Goal: Task Accomplishment & Management: Manage account settings

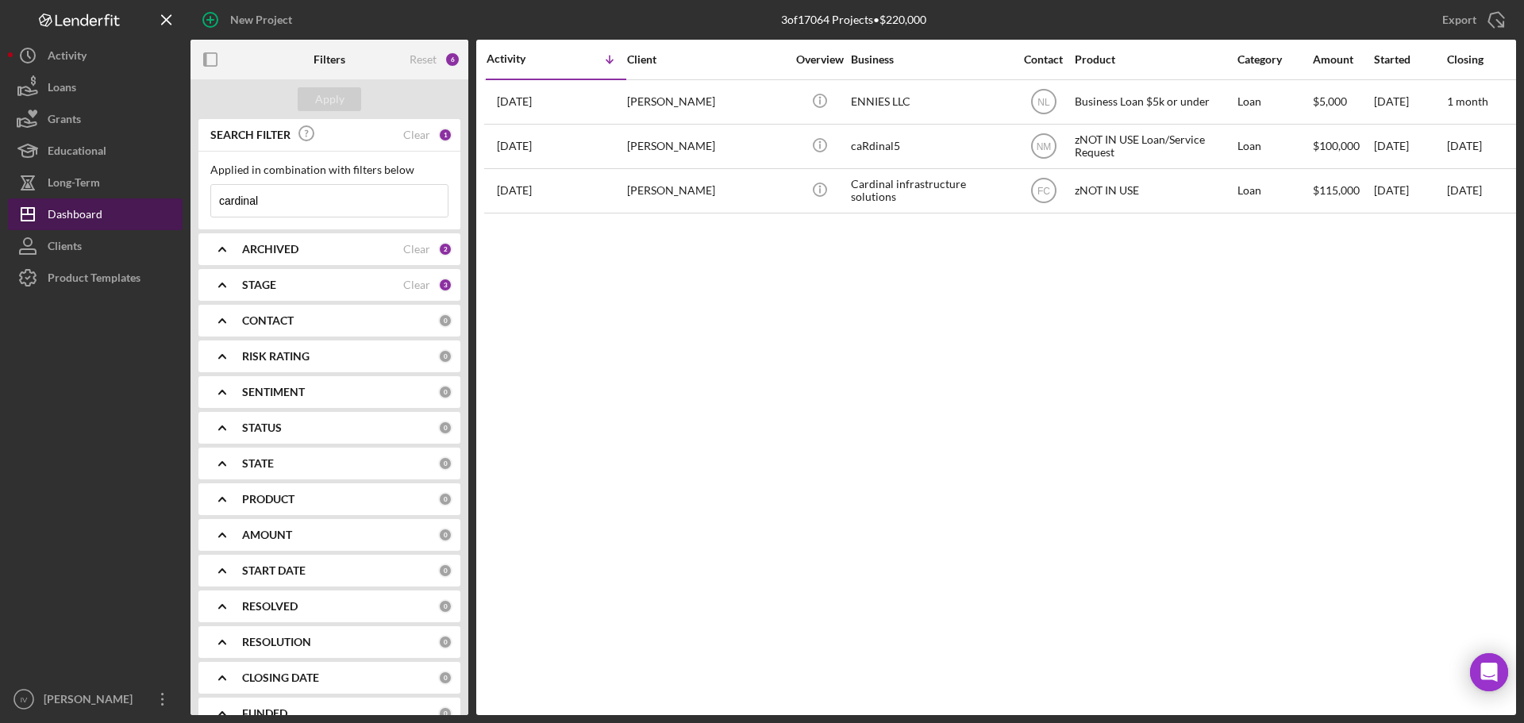
drag, startPoint x: 211, startPoint y: 200, endPoint x: 26, endPoint y: 200, distance: 184.9
click at [26, 200] on div "New Project 3 of 17064 Projects • $220,000 cardinal Export Icon/Export Filters …" at bounding box center [762, 357] width 1508 height 715
type input "[PERSON_NAME]"
drag, startPoint x: 310, startPoint y: 198, endPoint x: 105, endPoint y: 213, distance: 205.2
click at [105, 213] on div "New Project 3 of 17064 Projects • $220,000 cardinal Export Icon/Export Filters …" at bounding box center [762, 357] width 1508 height 715
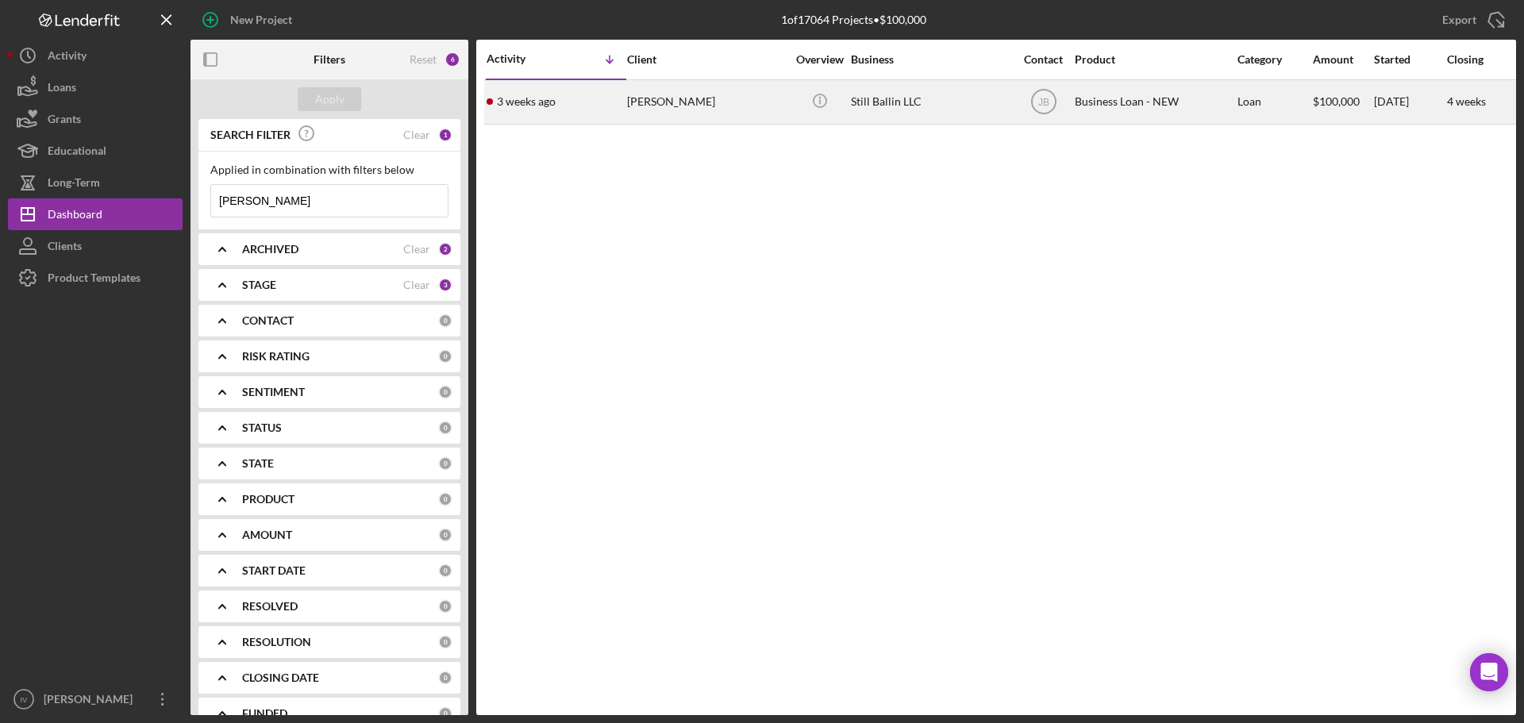
click at [709, 99] on div "[PERSON_NAME]" at bounding box center [706, 102] width 159 height 42
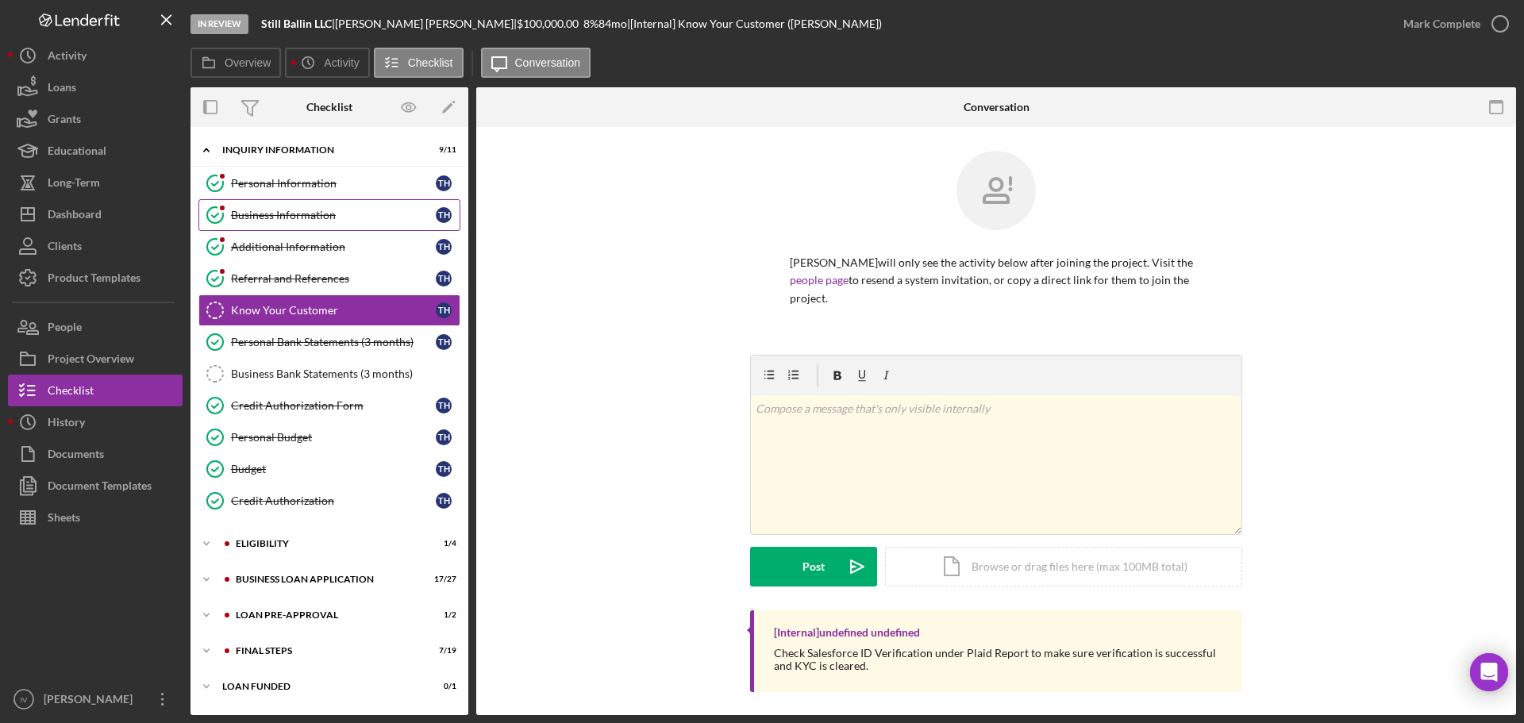
click at [281, 219] on div "Business Information" at bounding box center [333, 215] width 205 height 13
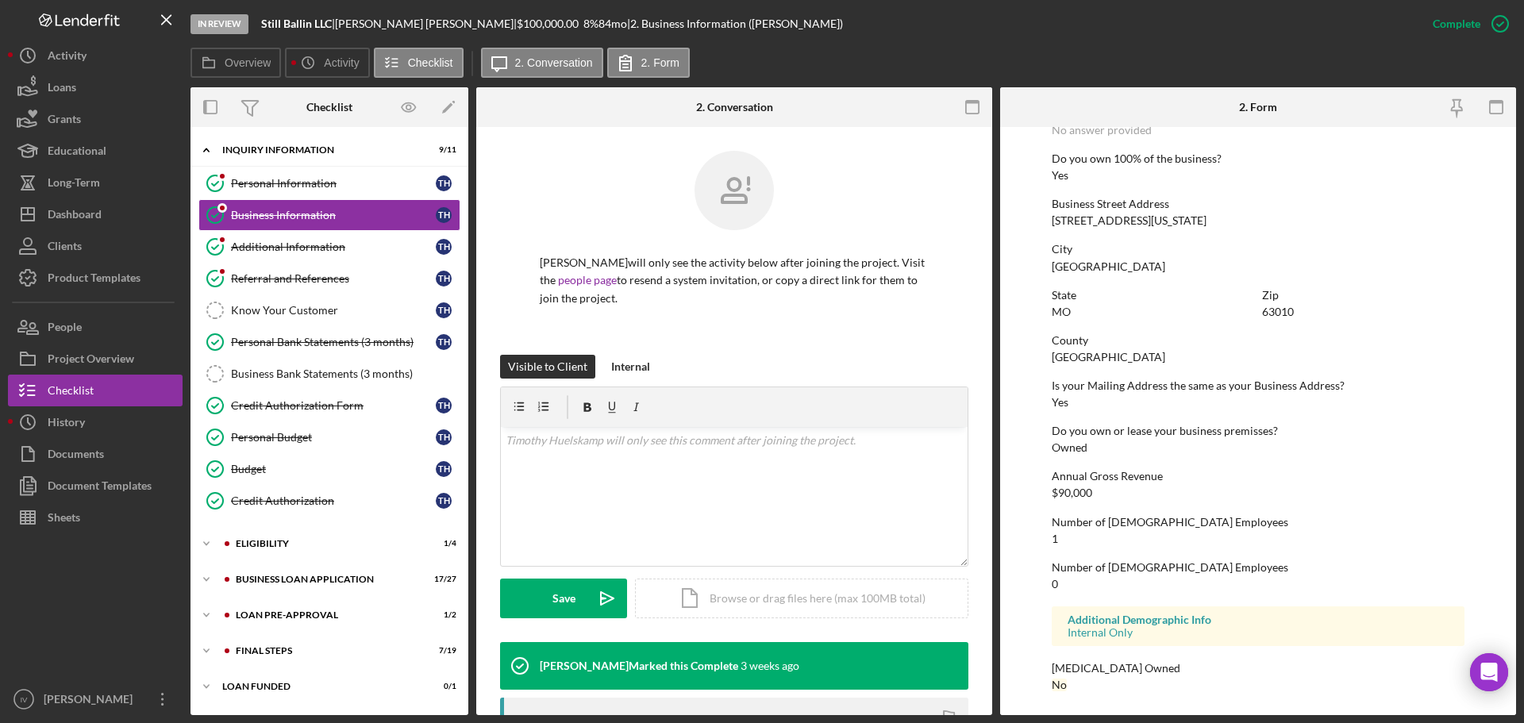
scroll to position [291, 0]
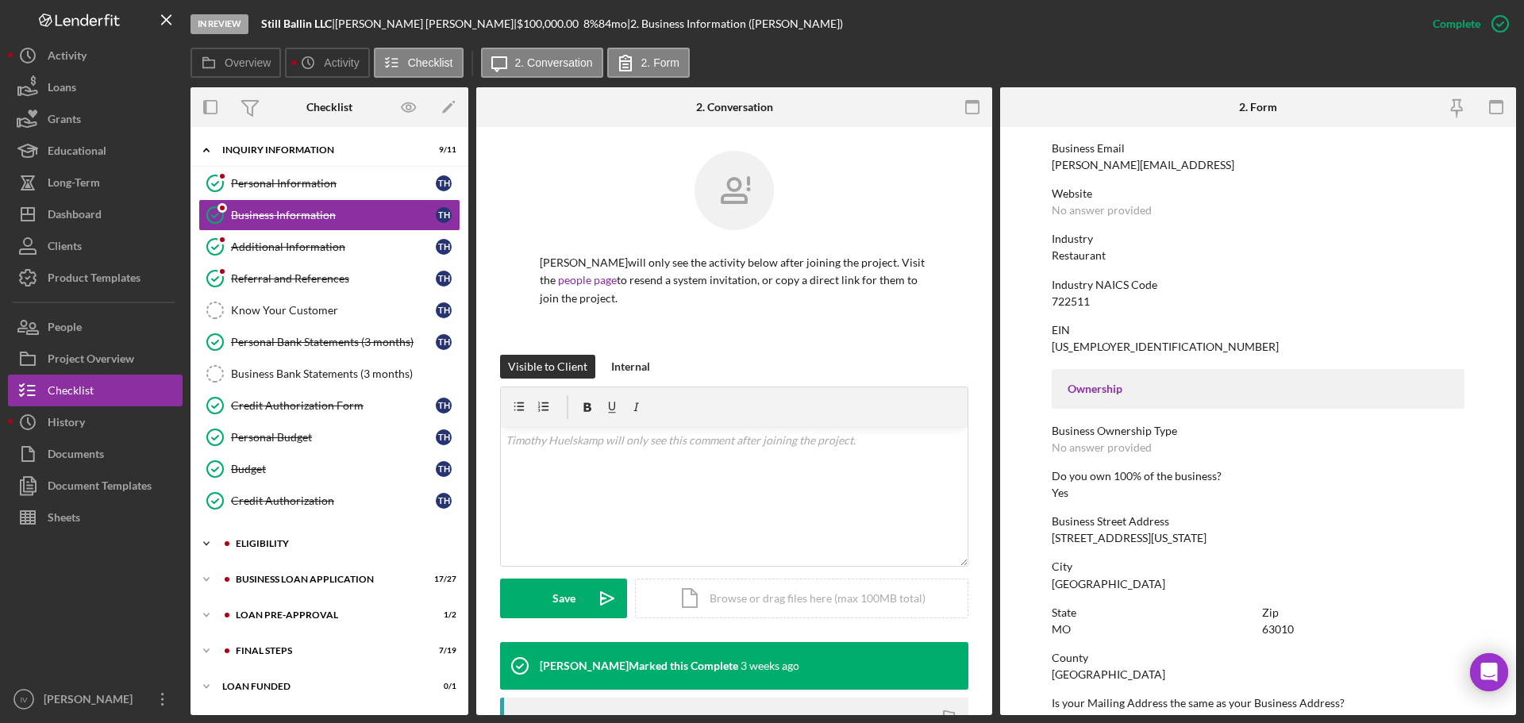
click at [284, 539] on div "ELIGIBILITY" at bounding box center [342, 544] width 213 height 10
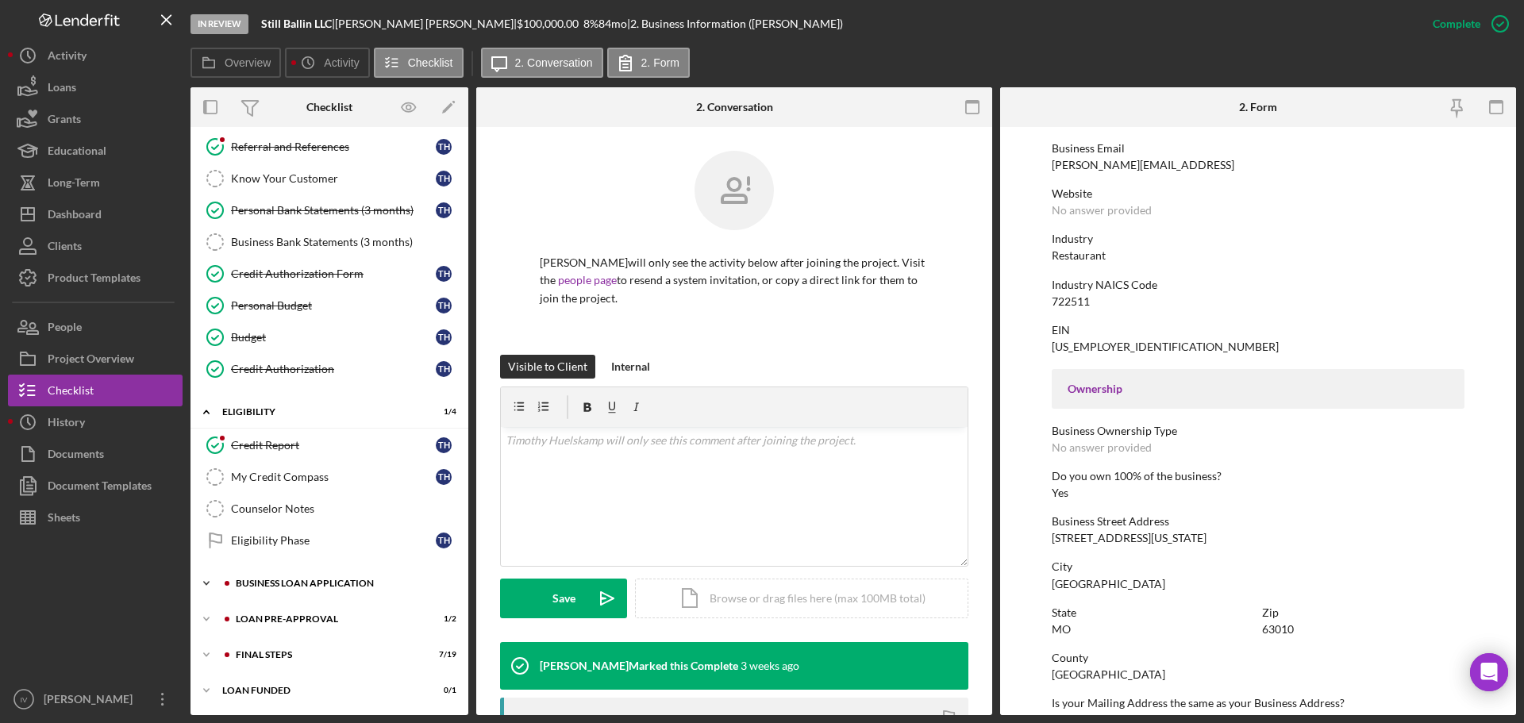
click at [275, 585] on div "BUSINESS LOAN APPLICATION" at bounding box center [342, 584] width 213 height 10
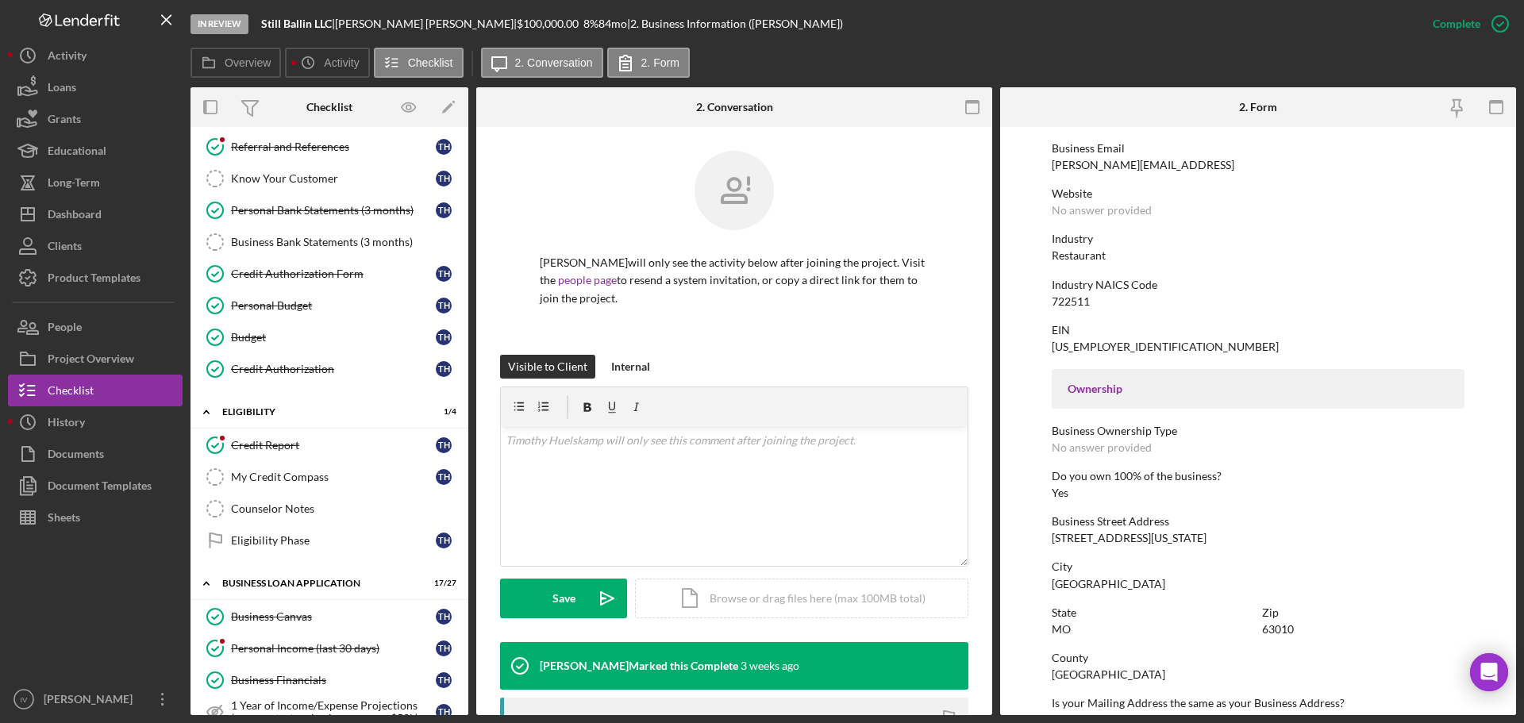
scroll to position [687, 0]
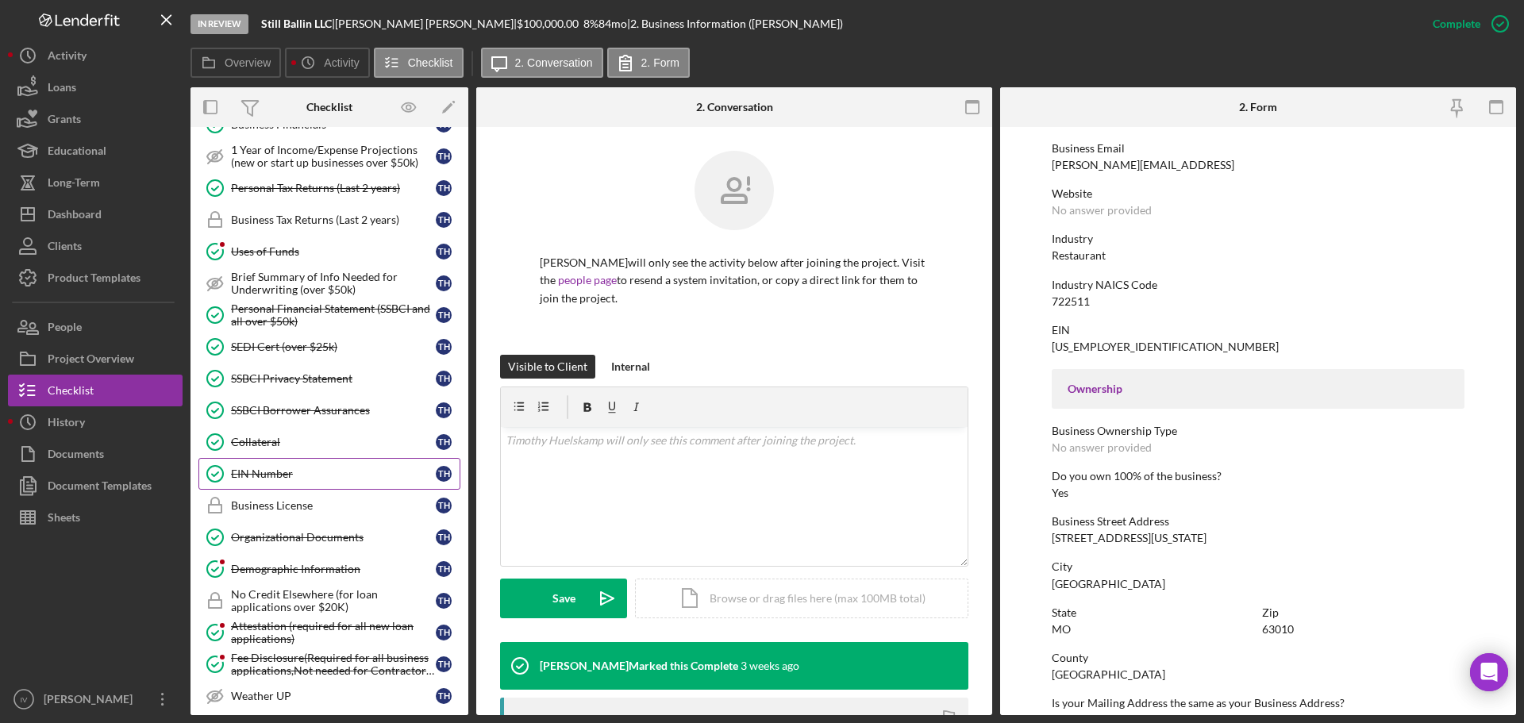
click at [280, 479] on div "EIN Number" at bounding box center [333, 473] width 205 height 13
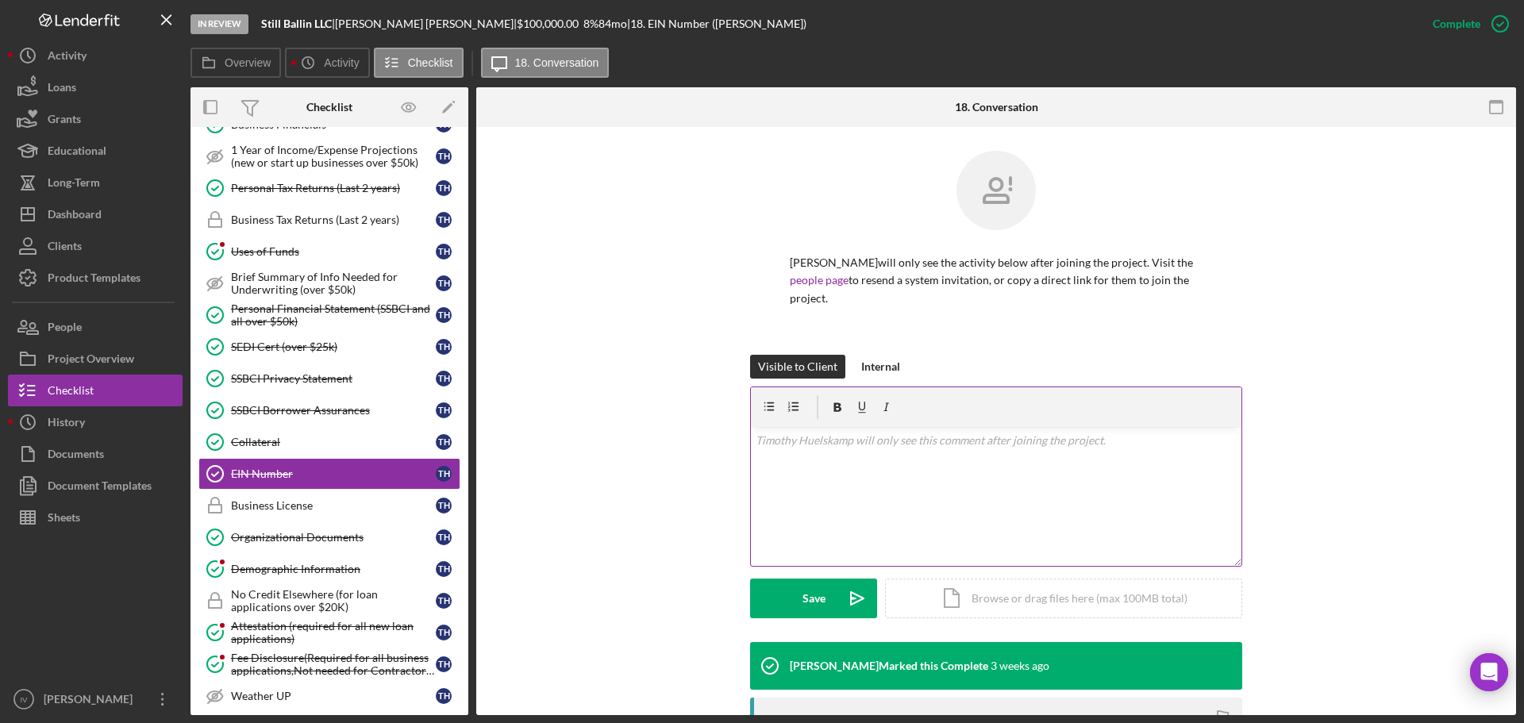
scroll to position [244, 0]
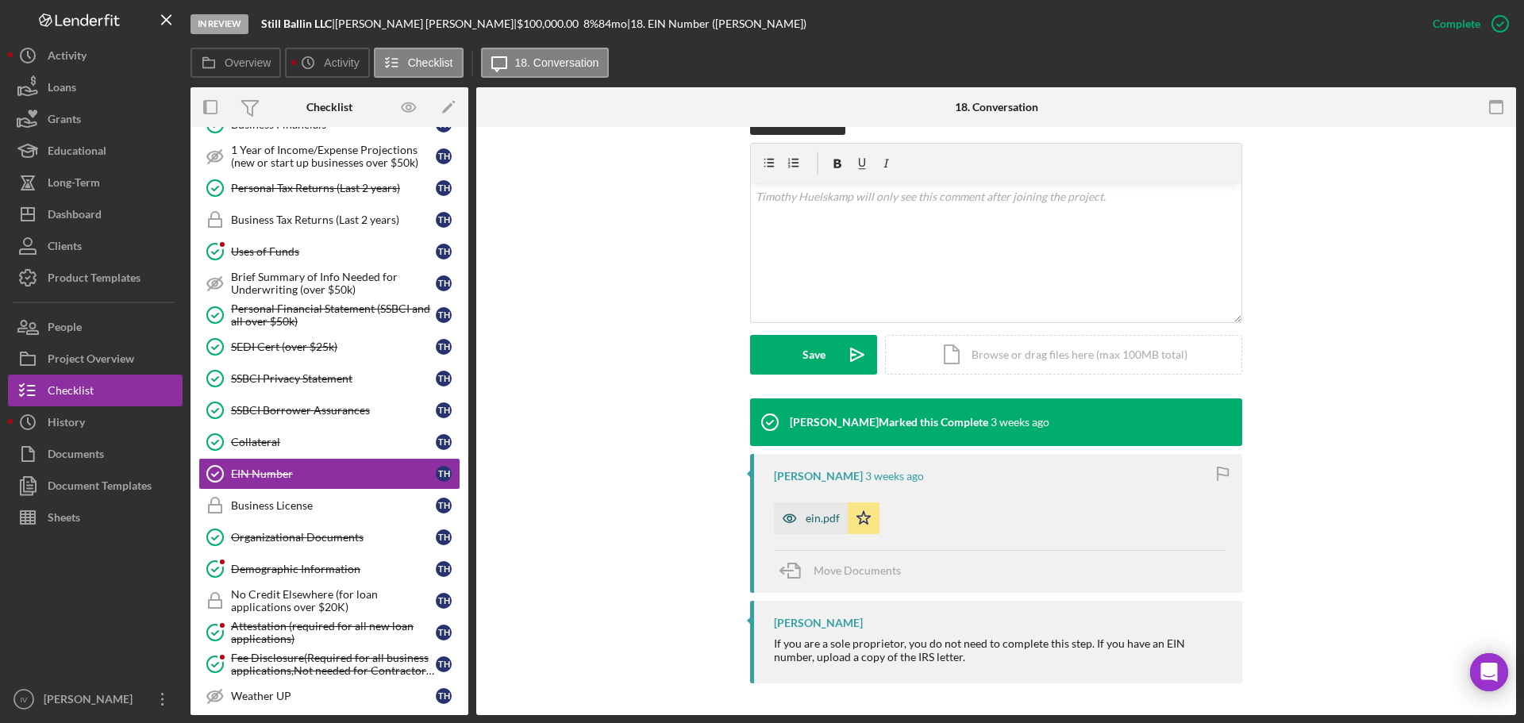
click at [802, 515] on icon "button" at bounding box center [790, 518] width 32 height 32
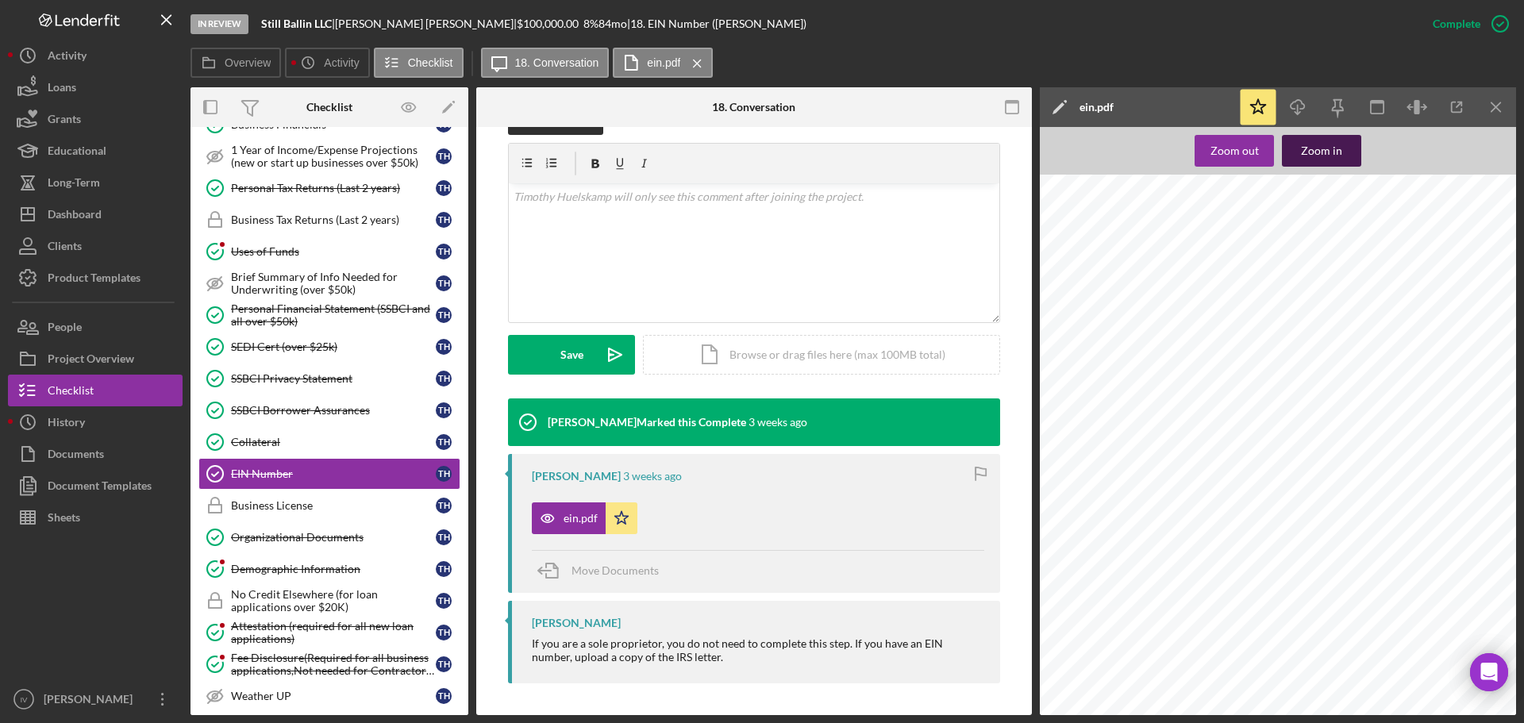
click at [1321, 144] on div "Zoom in" at bounding box center [1321, 151] width 41 height 32
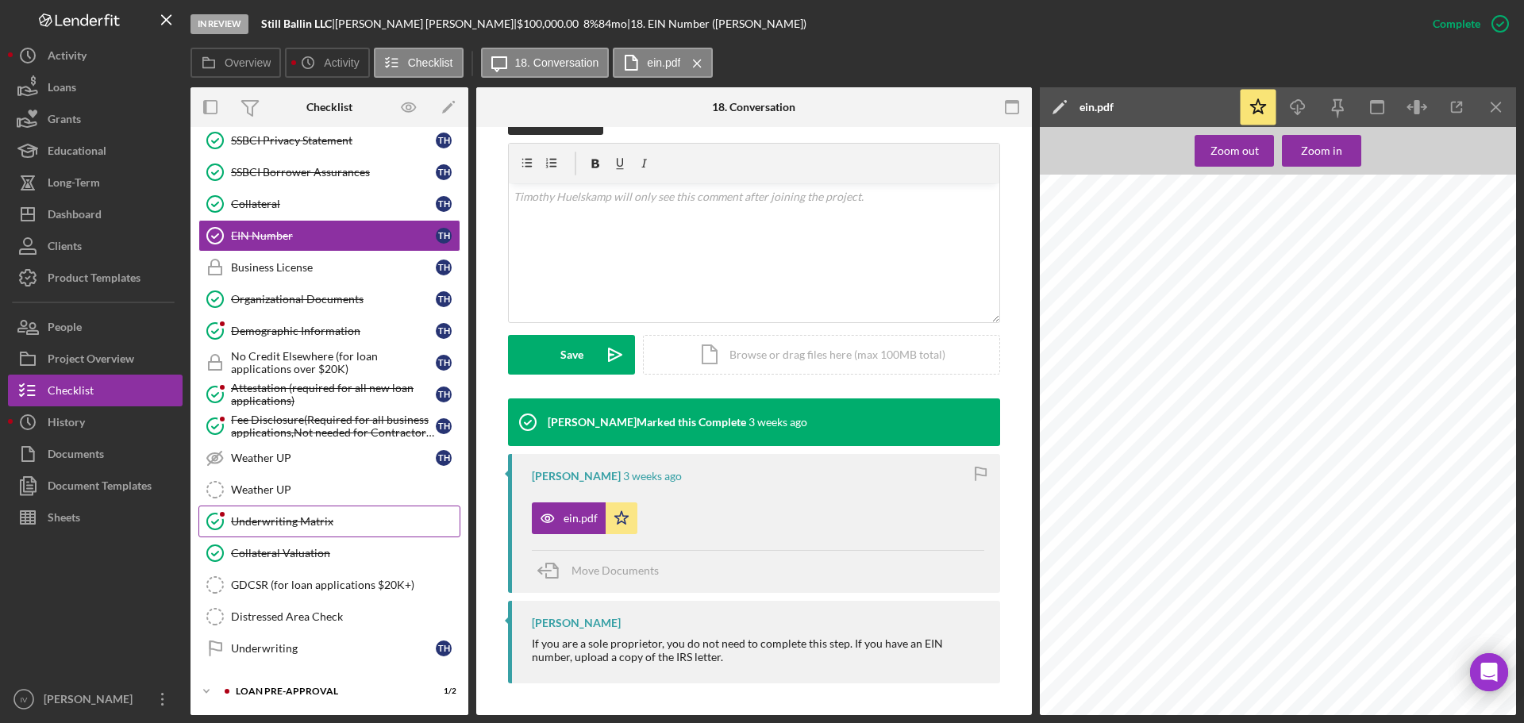
scroll to position [998, 0]
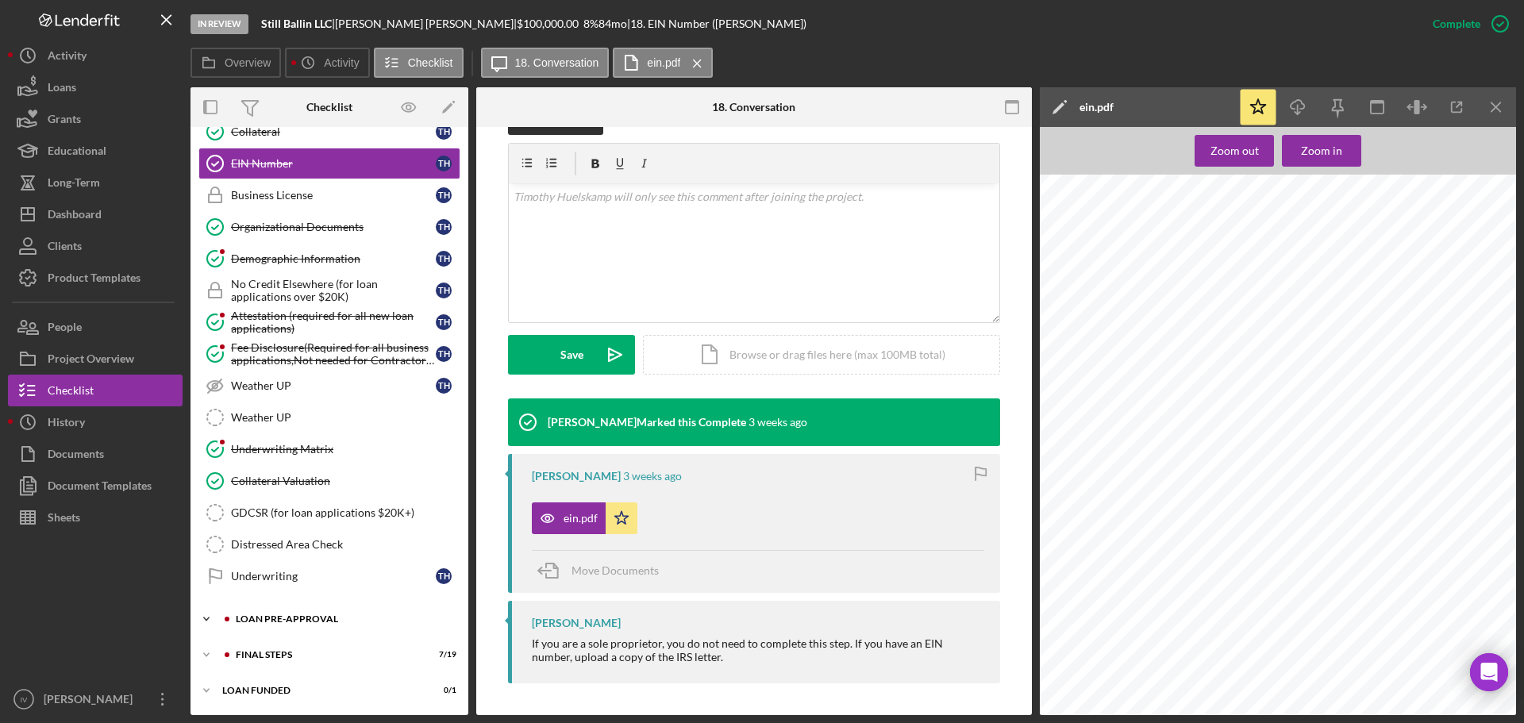
click at [284, 612] on div "Icon/Expander LOAN PRE-APPROVAL 1 / 2" at bounding box center [329, 619] width 278 height 32
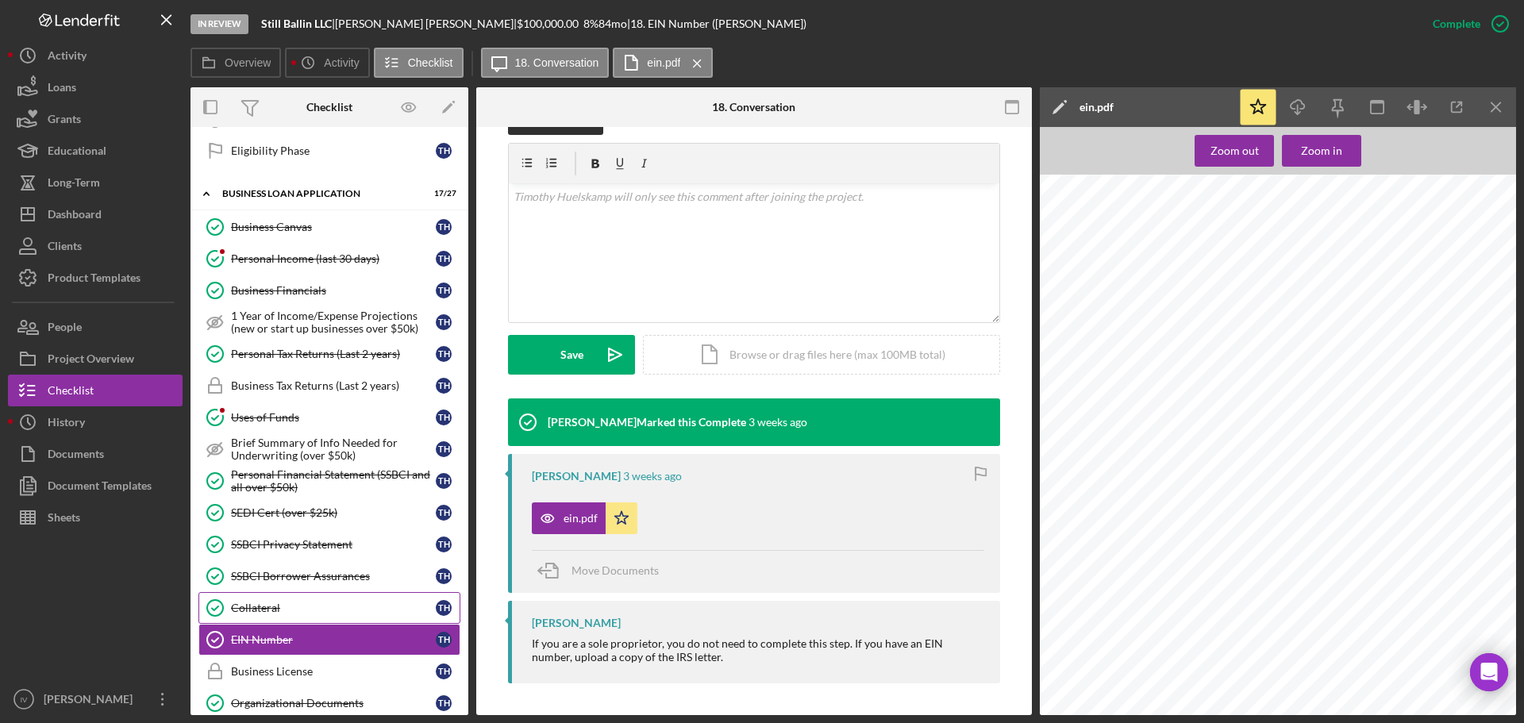
click at [251, 602] on div "Collateral" at bounding box center [333, 608] width 205 height 13
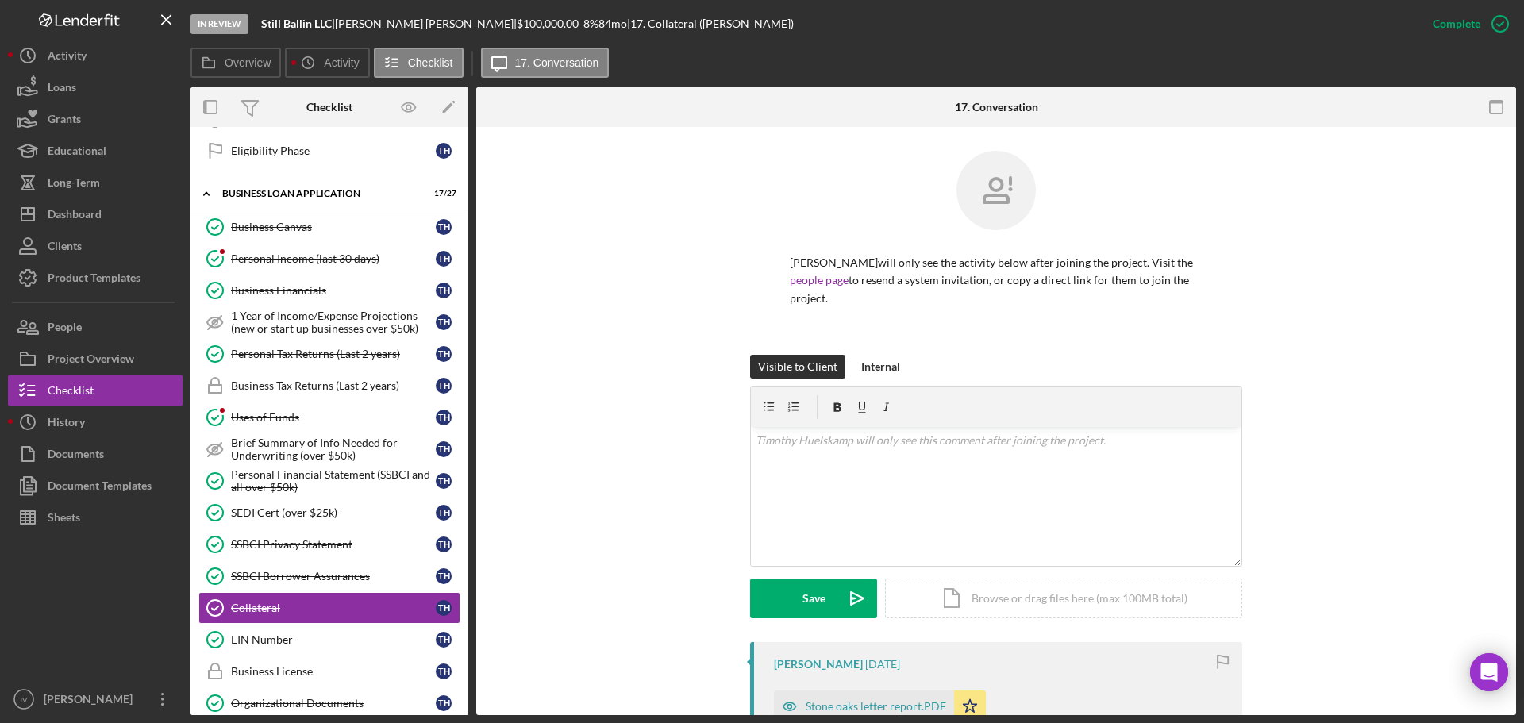
scroll to position [397, 0]
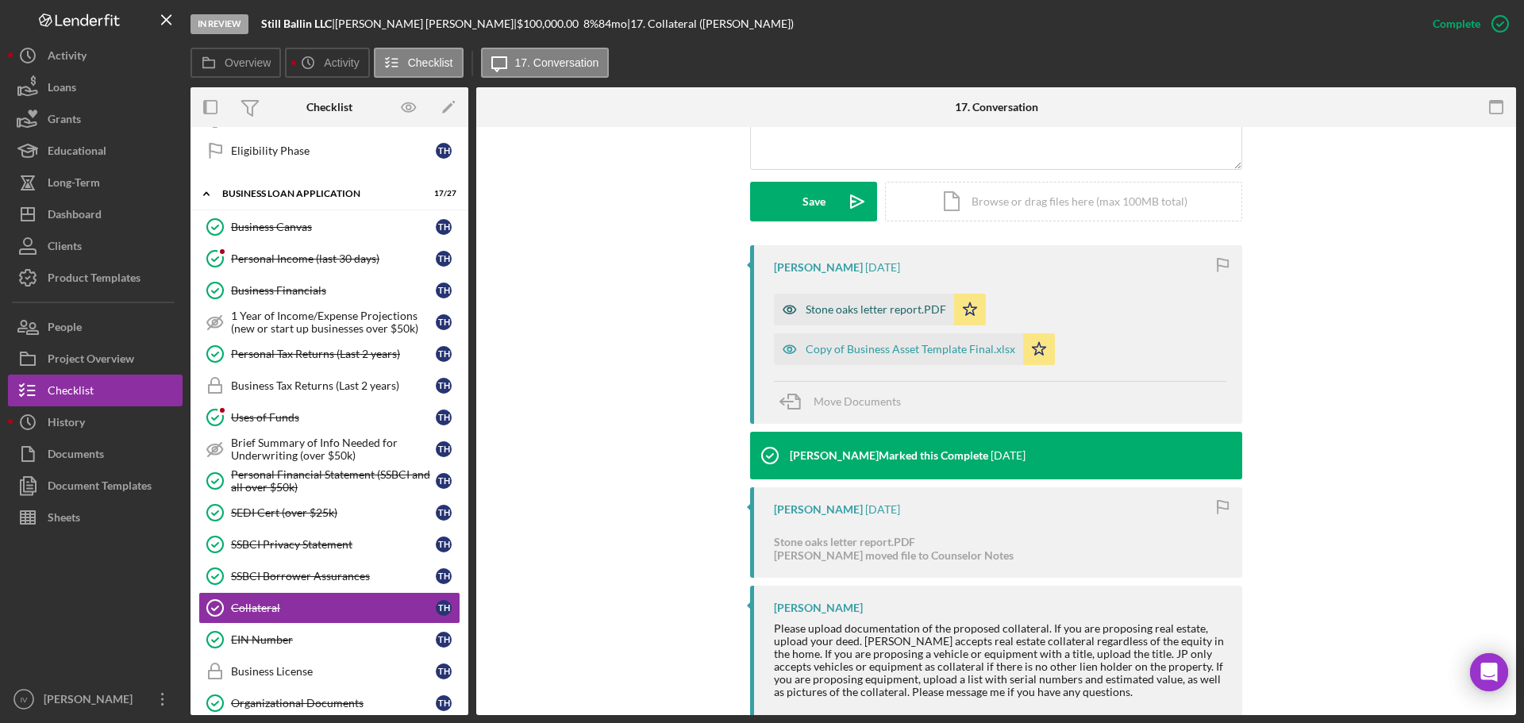
click at [875, 308] on div "Stone oaks letter report.PDF" at bounding box center [875, 309] width 140 height 13
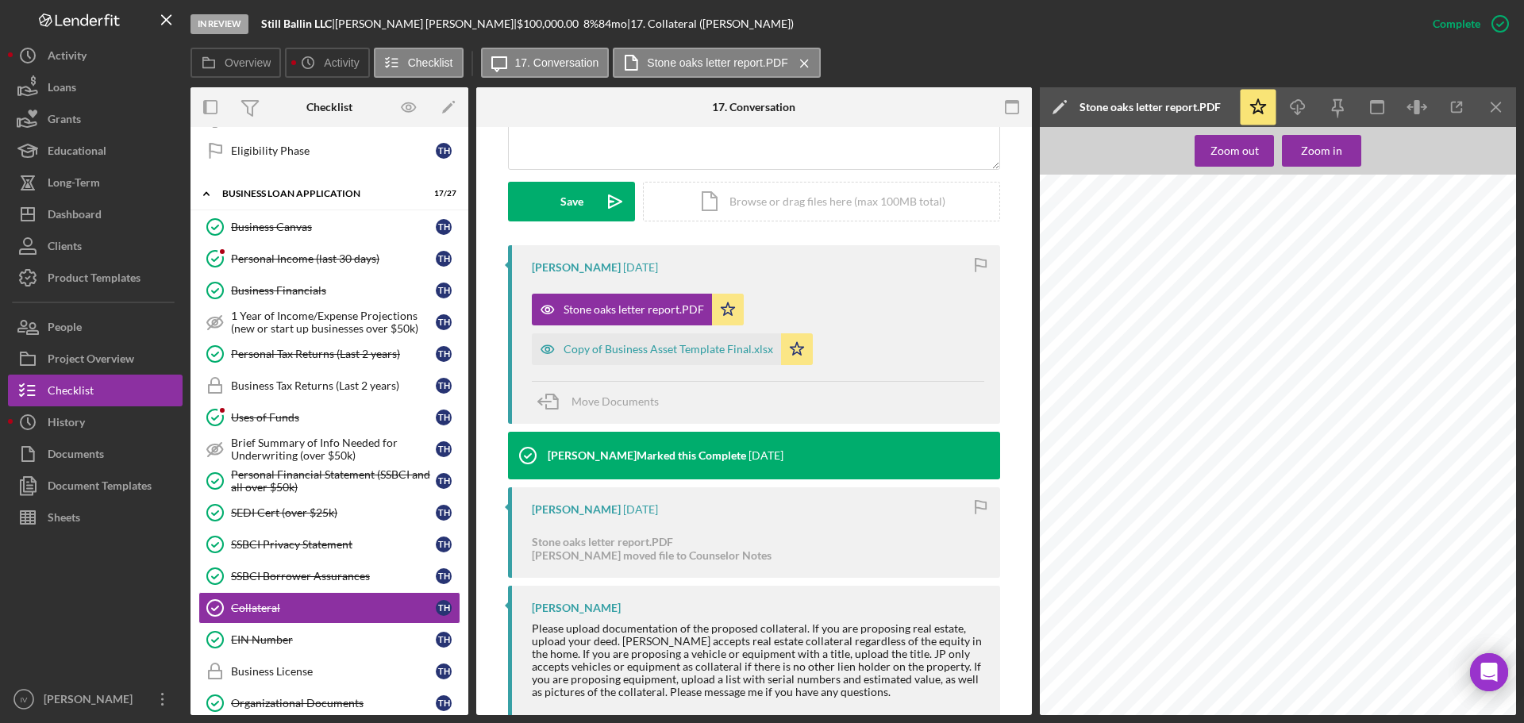
scroll to position [729, 21]
